Goal: Check status

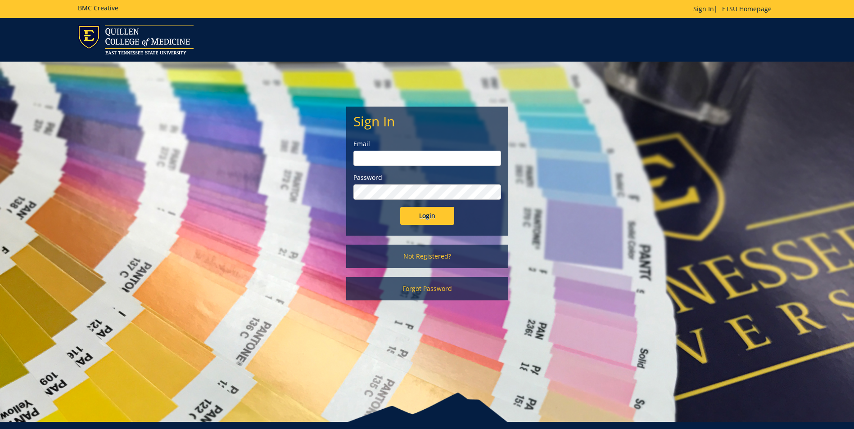
type input "[EMAIL_ADDRESS][DOMAIN_NAME]"
drag, startPoint x: 405, startPoint y: 215, endPoint x: 385, endPoint y: 208, distance: 21.8
click at [405, 215] on input "Login" at bounding box center [427, 216] width 54 height 18
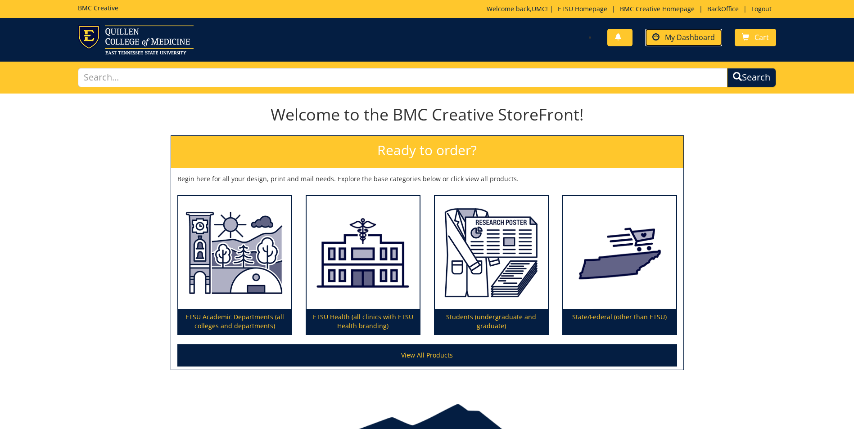
click at [682, 37] on span "My Dashboard" at bounding box center [690, 37] width 50 height 10
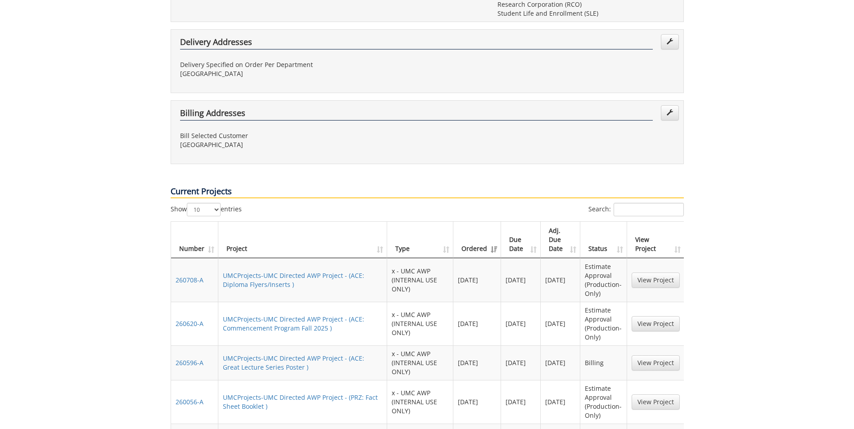
scroll to position [585, 0]
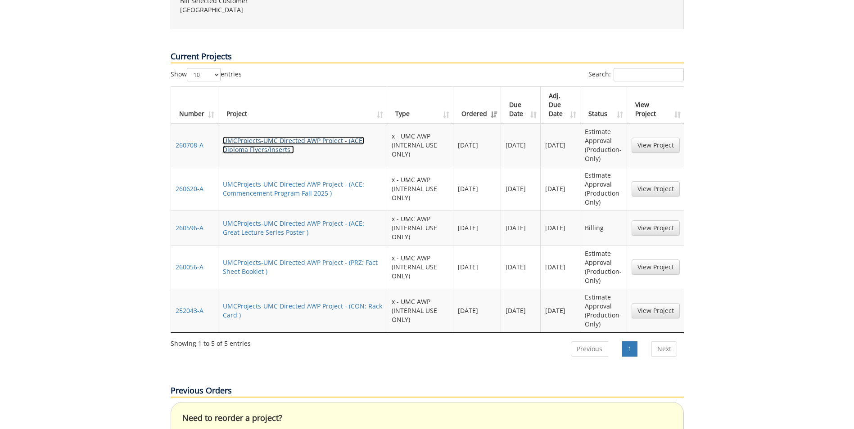
click at [281, 136] on link "UMCProjects-UMC Directed AWP Project - (ACE: Diploma Flyers/Inserts )" at bounding box center [293, 145] width 141 height 18
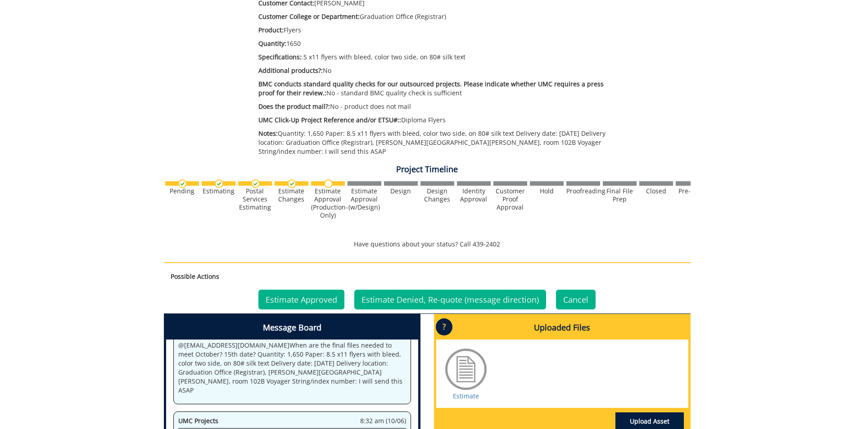
scroll to position [315, 0]
